Goal: Find specific page/section: Find specific page/section

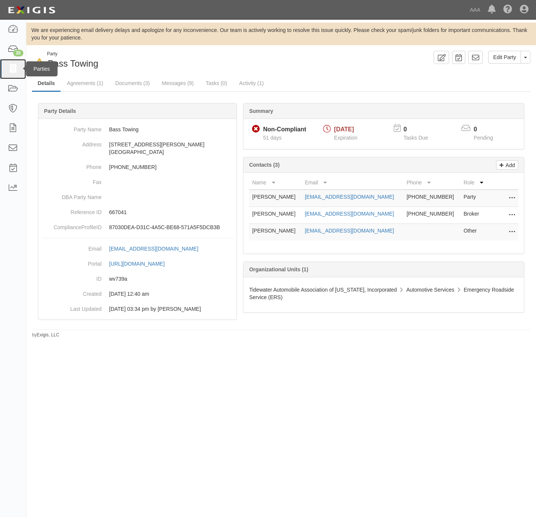
click at [3, 69] on link at bounding box center [13, 69] width 26 height 20
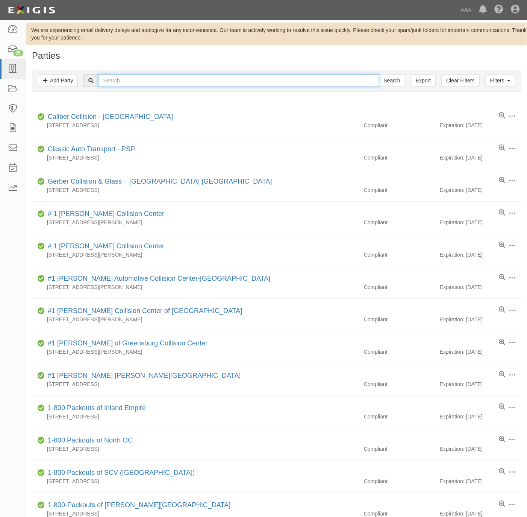
click at [155, 81] on input "text" at bounding box center [238, 80] width 281 height 13
paste input "Midway Locksmith"
type input "Midway Locksmith"
click at [385, 78] on input "Search" at bounding box center [392, 80] width 26 height 13
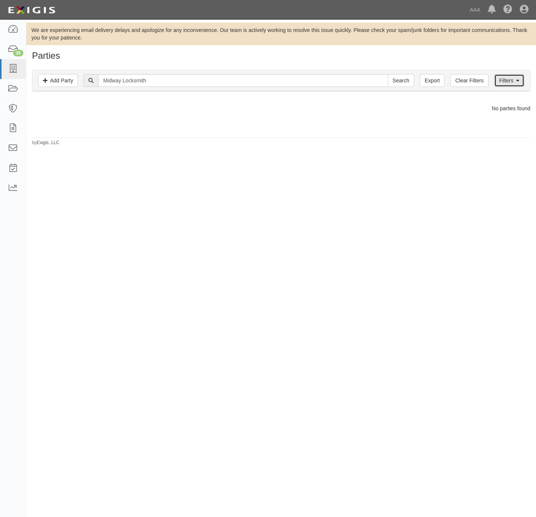
click at [507, 79] on link "Filters" at bounding box center [509, 80] width 30 height 13
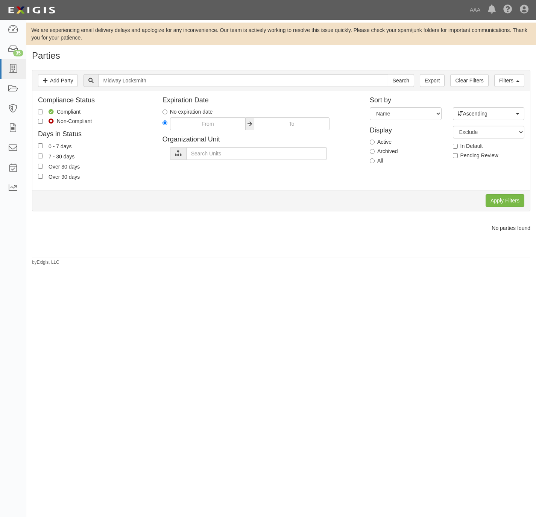
click at [377, 161] on label "All" at bounding box center [377, 161] width 14 height 8
click at [375, 161] on input "All" at bounding box center [372, 160] width 5 height 5
radio input "true"
click at [490, 199] on input "Apply Filters" at bounding box center [505, 200] width 39 height 13
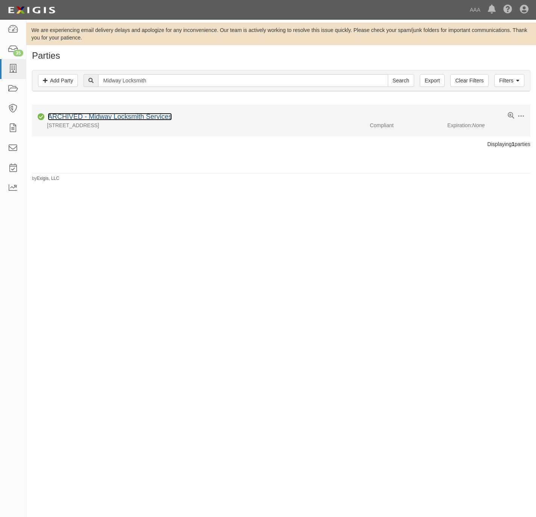
click at [82, 115] on link "ARCHIVED - Midway Locksmith Services" at bounding box center [110, 117] width 124 height 8
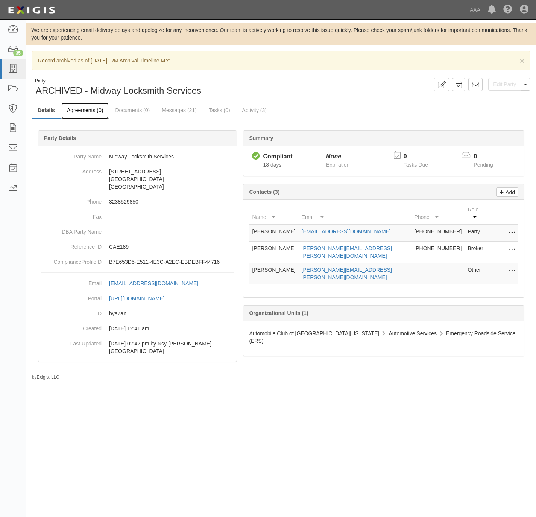
click at [79, 111] on link "Agreements (0)" at bounding box center [84, 111] width 47 height 16
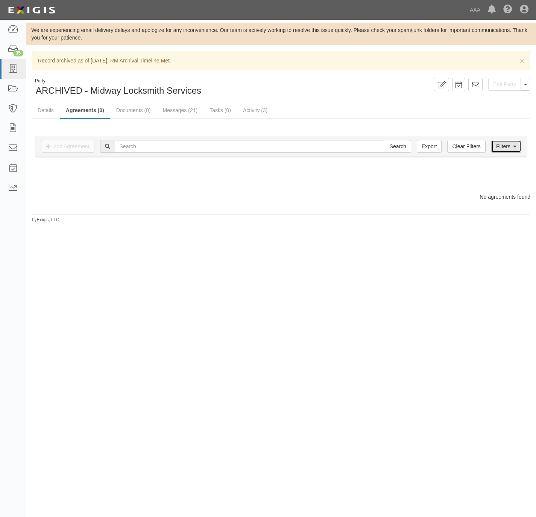
click at [500, 144] on link "Filters" at bounding box center [506, 146] width 30 height 13
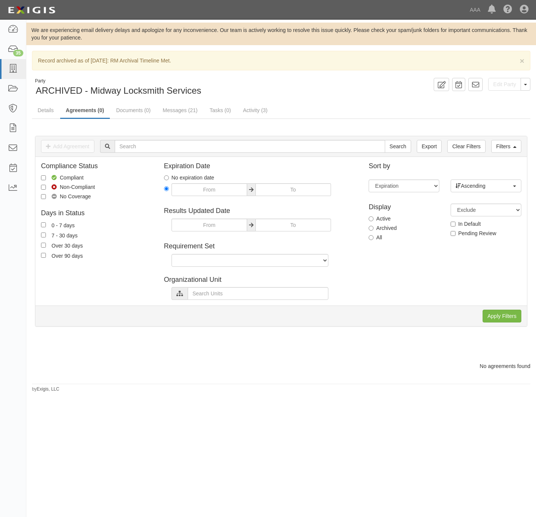
click at [367, 237] on div "Display Active Archived All" at bounding box center [404, 221] width 82 height 47
click at [374, 239] on input "All" at bounding box center [371, 237] width 5 height 5
radio input "true"
click at [503, 319] on input "Apply Filters" at bounding box center [502, 316] width 39 height 13
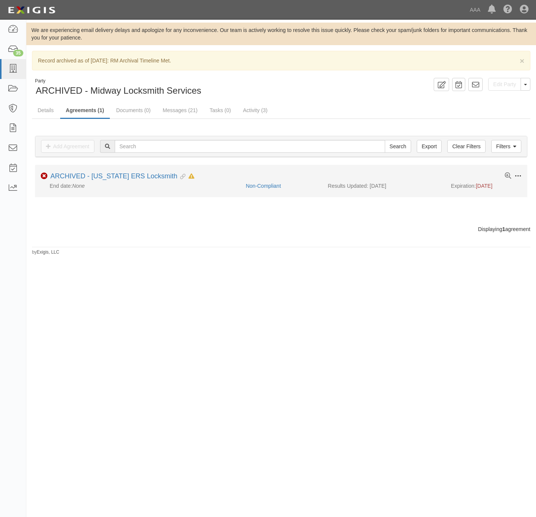
click at [515, 175] on span at bounding box center [518, 176] width 7 height 7
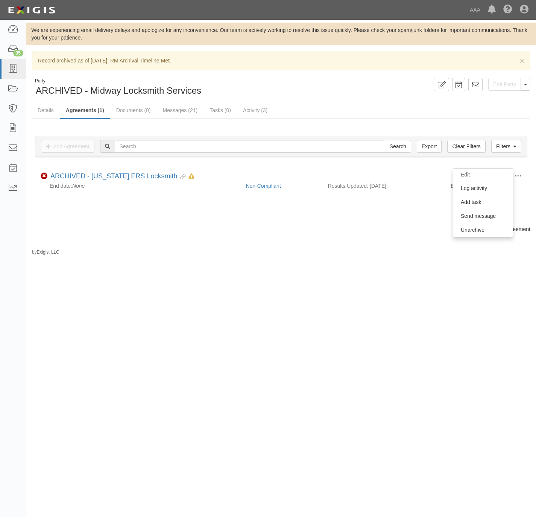
drag, startPoint x: 297, startPoint y: 275, endPoint x: 240, endPoint y: 255, distance: 60.9
click at [297, 275] on div "We are experiencing email delivery delays and apologize for any inconvenience. …" at bounding box center [268, 255] width 536 height 465
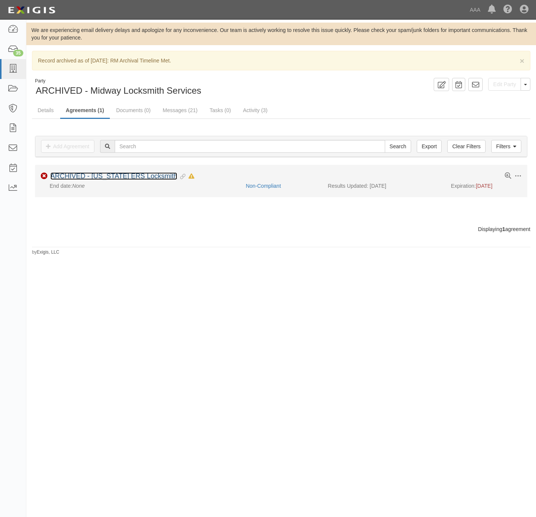
click at [119, 178] on link "ARCHIVED - California ERS Locksmith" at bounding box center [113, 176] width 127 height 8
click at [520, 178] on span at bounding box center [518, 176] width 7 height 7
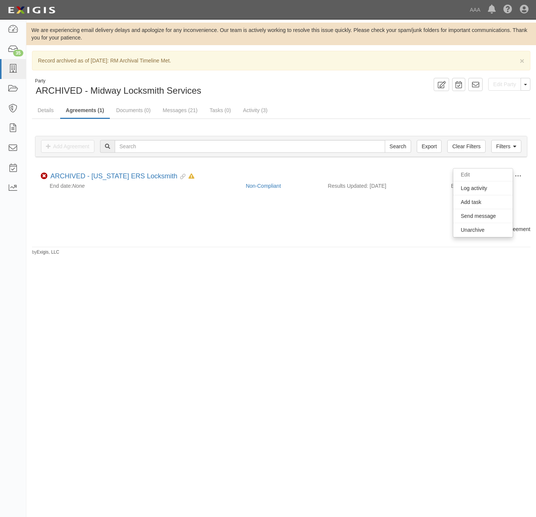
click at [135, 225] on div "Filters Add Agreement Clear Filters Export Search Filters Compliance Status Com…" at bounding box center [281, 172] width 498 height 106
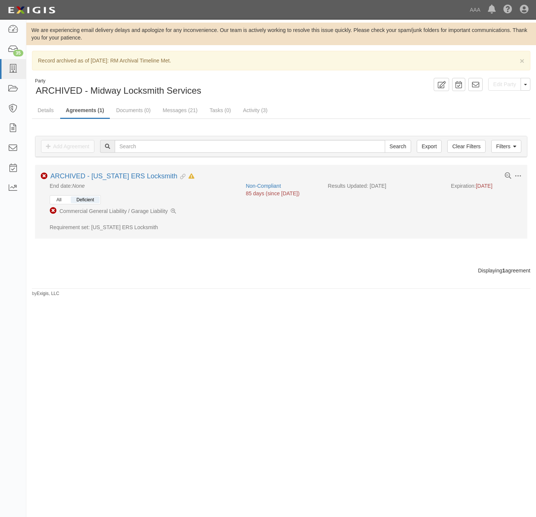
click at [65, 201] on button "All" at bounding box center [59, 199] width 16 height 7
